Goal: Task Accomplishment & Management: Use online tool/utility

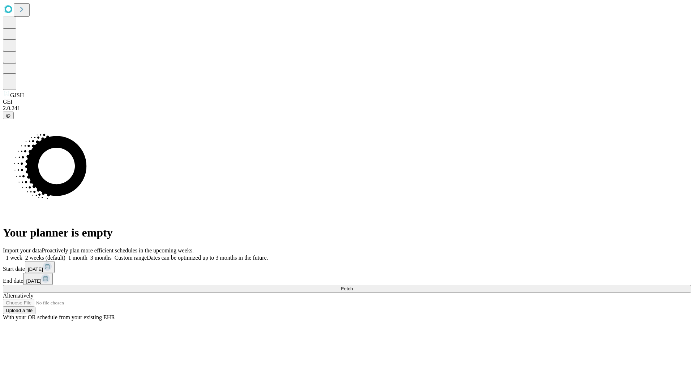
click at [353, 286] on span "Fetch" at bounding box center [347, 288] width 12 height 5
